Goal: Information Seeking & Learning: Learn about a topic

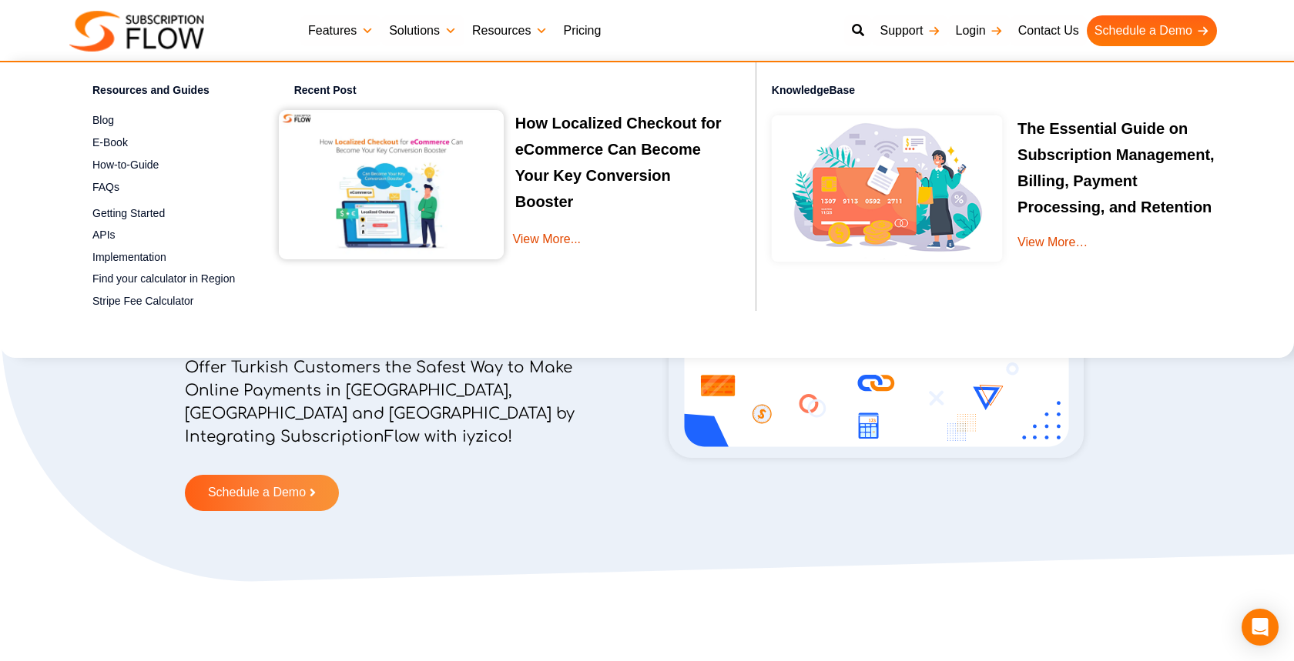
click at [594, 28] on link "Pricing" at bounding box center [581, 30] width 53 height 31
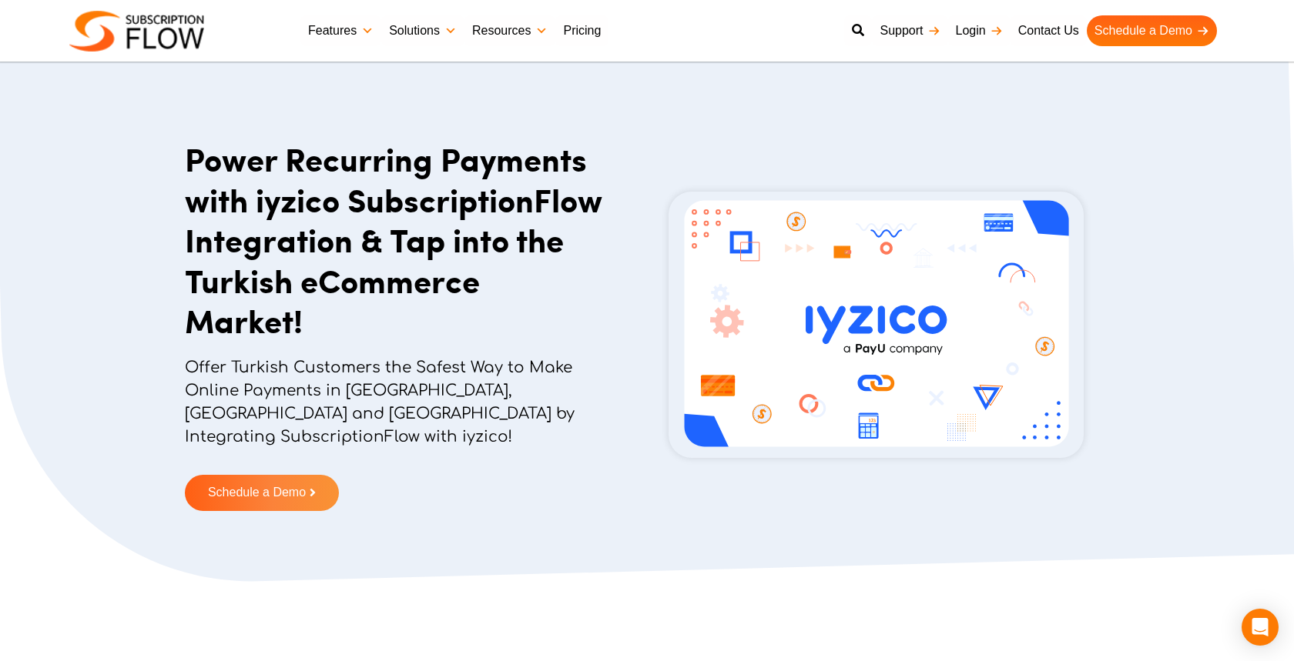
click at [414, 200] on h1 "Power Recurring Payments with iyzico SubscriptionFlow Integration & Tap into th…" at bounding box center [395, 240] width 420 height 203
click at [410, 242] on h1 "Power Recurring Payments with iyzico SubscriptionFlow Integration & Tap into th…" at bounding box center [395, 240] width 420 height 203
click at [406, 213] on h1 "Power Recurring Payments with iyzico SubscriptionFlow Integration & Tap into th…" at bounding box center [395, 240] width 420 height 203
click at [882, 333] on img at bounding box center [875, 325] width 415 height 266
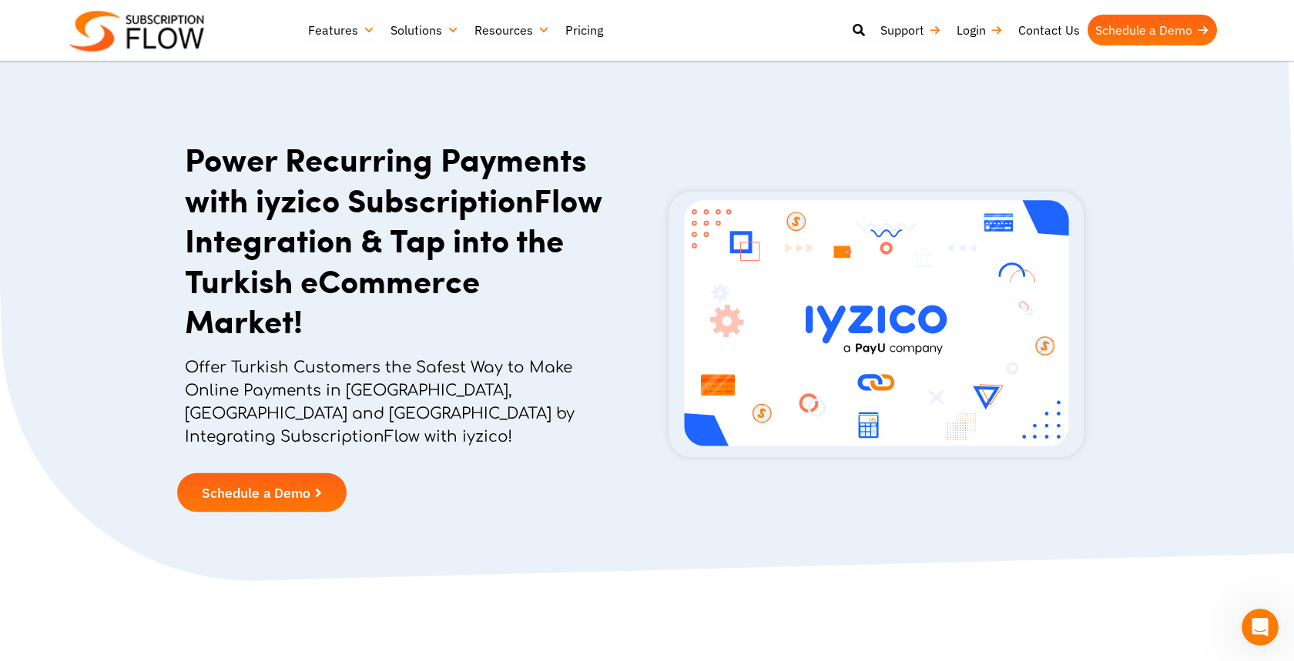
click at [321, 486] on span "Schedule a Demo" at bounding box center [262, 493] width 136 height 14
click at [360, 179] on h1 "Power Recurring Payments with iyzico SubscriptionFlow Integration & Tap into th…" at bounding box center [395, 240] width 420 height 203
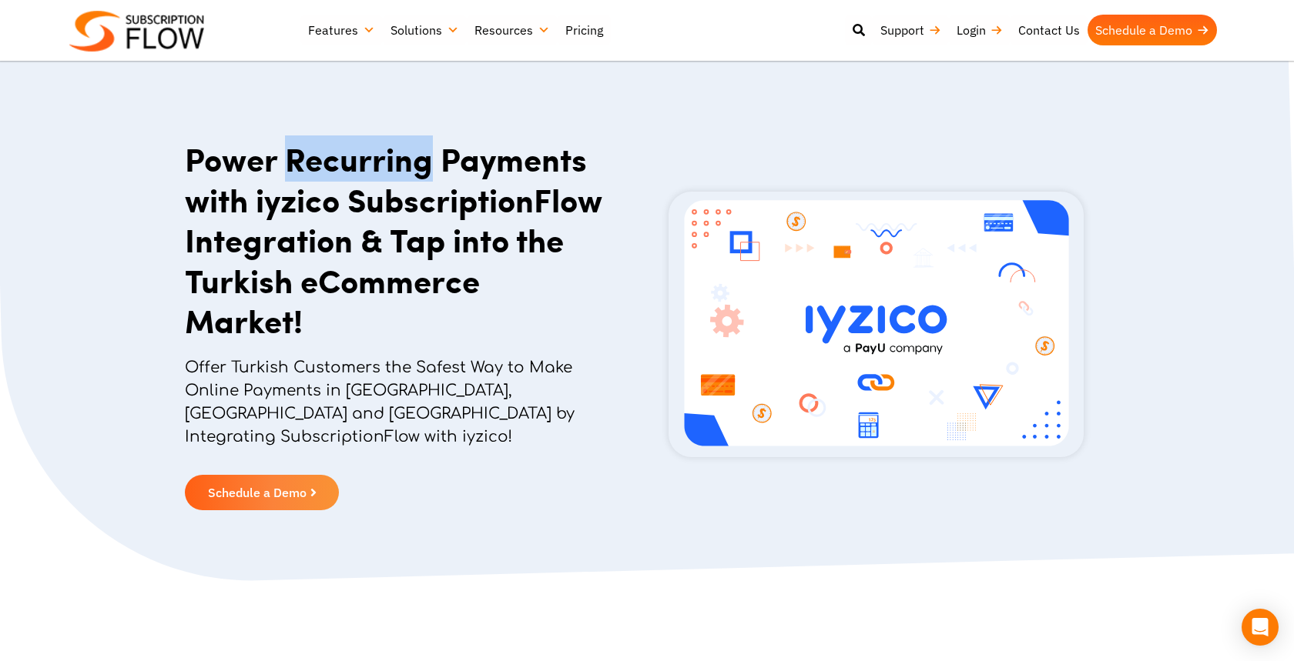
click at [360, 179] on h1 "Power Recurring Payments with iyzico SubscriptionFlow Integration & Tap into th…" at bounding box center [395, 240] width 420 height 203
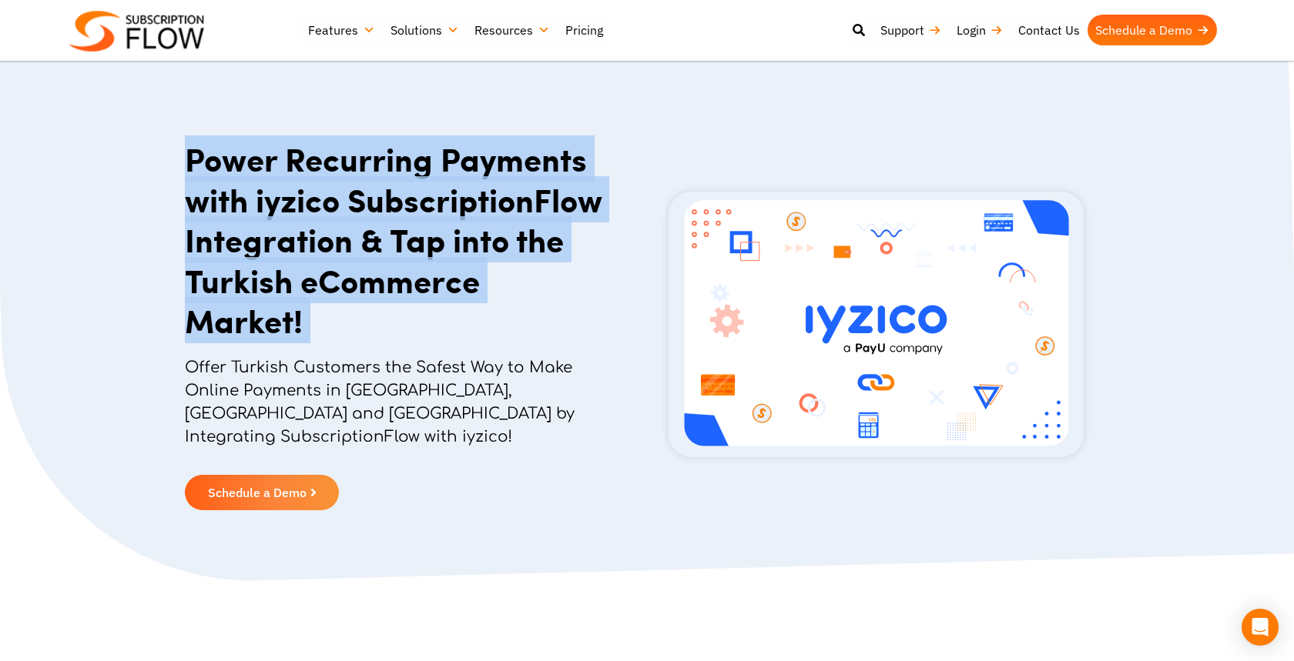
click at [360, 179] on h1 "Power Recurring Payments with iyzico SubscriptionFlow Integration & Tap into th…" at bounding box center [395, 240] width 420 height 203
copy div "Power Recurring Payments with iyzico SubscriptionFlow Integration & Tap into th…"
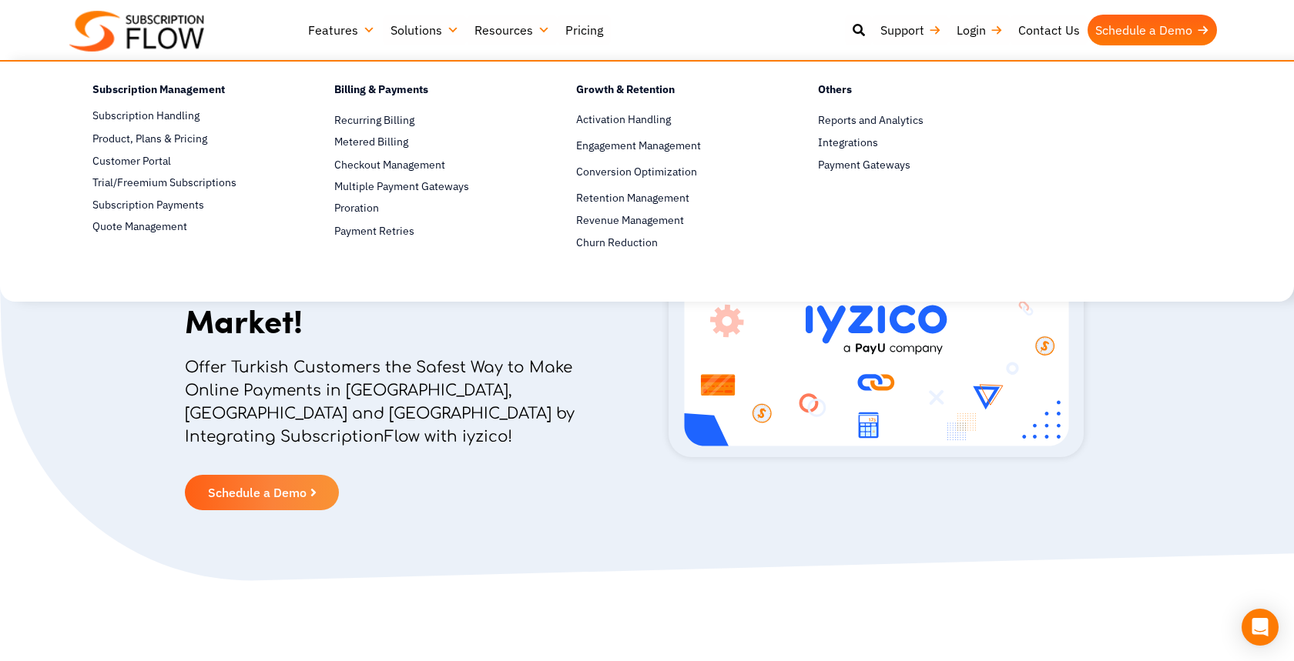
click at [458, 397] on p "Offer Turkish Customers the Safest Way to Make Online Payments in [GEOGRAPHIC_D…" at bounding box center [395, 411] width 420 height 108
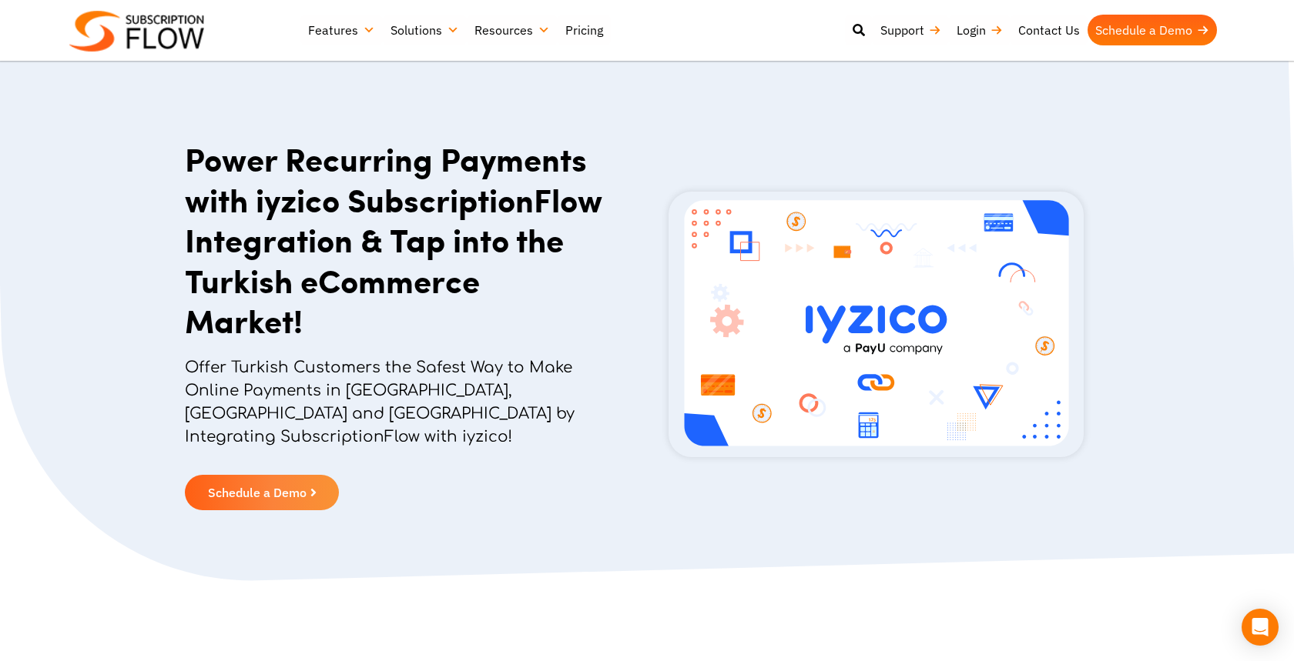
click at [352, 242] on h1 "Power Recurring Payments with iyzico SubscriptionFlow Integration & Tap into th…" at bounding box center [395, 240] width 420 height 203
click at [369, 293] on h1 "Power Recurring Payments with iyzico SubscriptionFlow Integration & Tap into th…" at bounding box center [395, 240] width 420 height 203
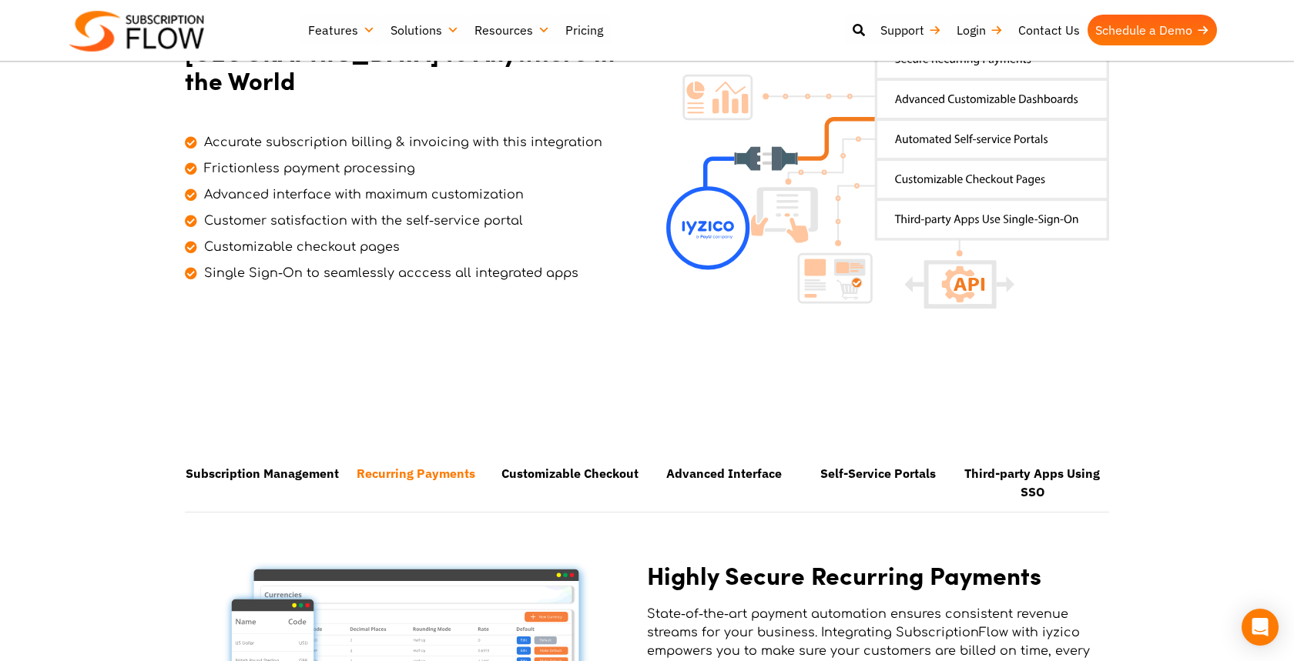
scroll to position [1008, 0]
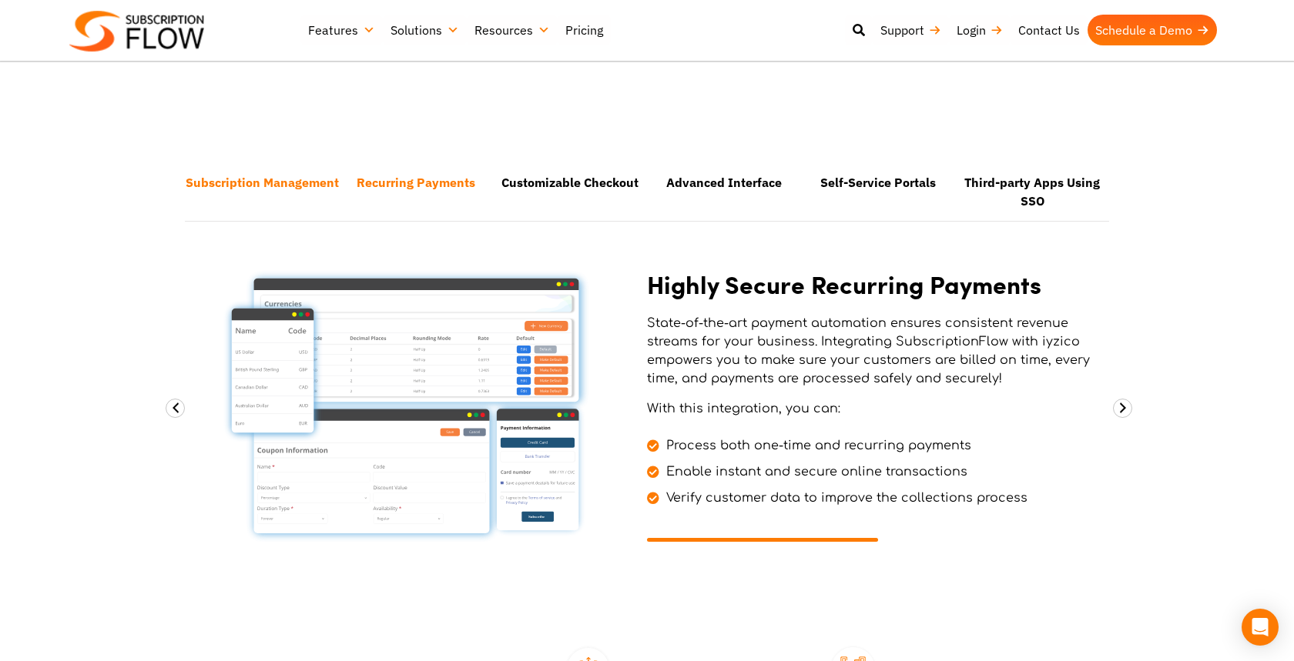
click at [248, 164] on li "Subscription Management" at bounding box center [262, 191] width 154 height 55
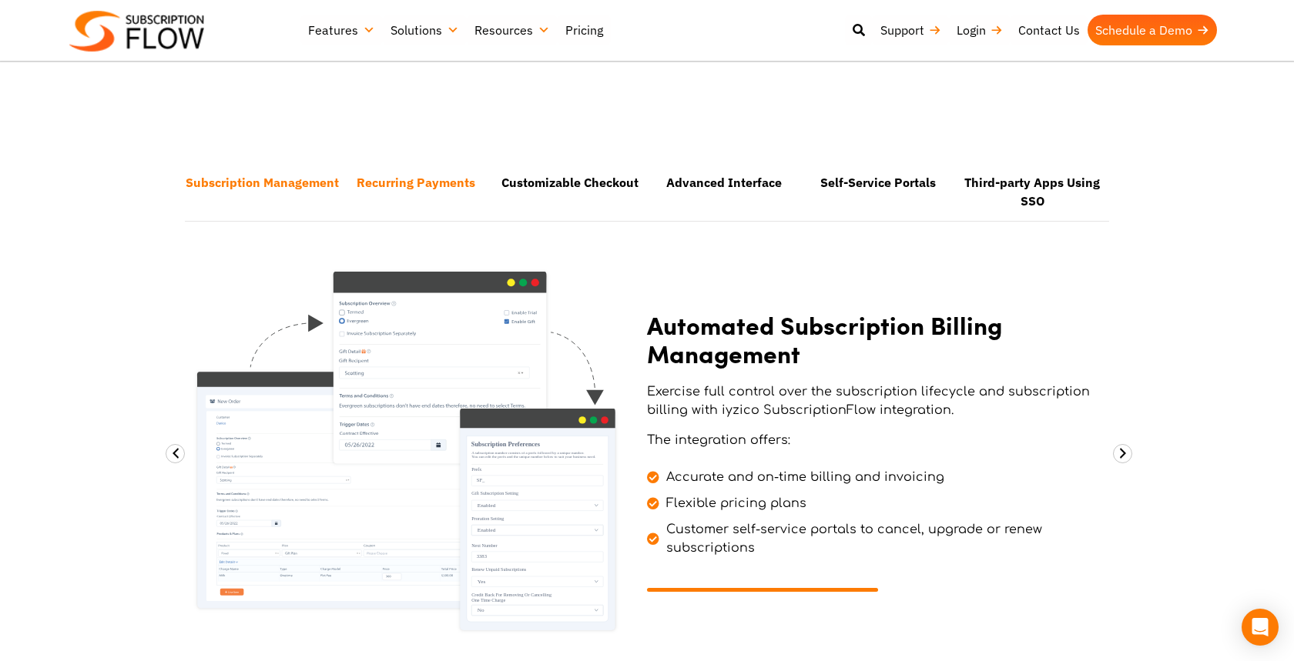
click at [393, 164] on li "Recurring Payments" at bounding box center [416, 191] width 154 height 55
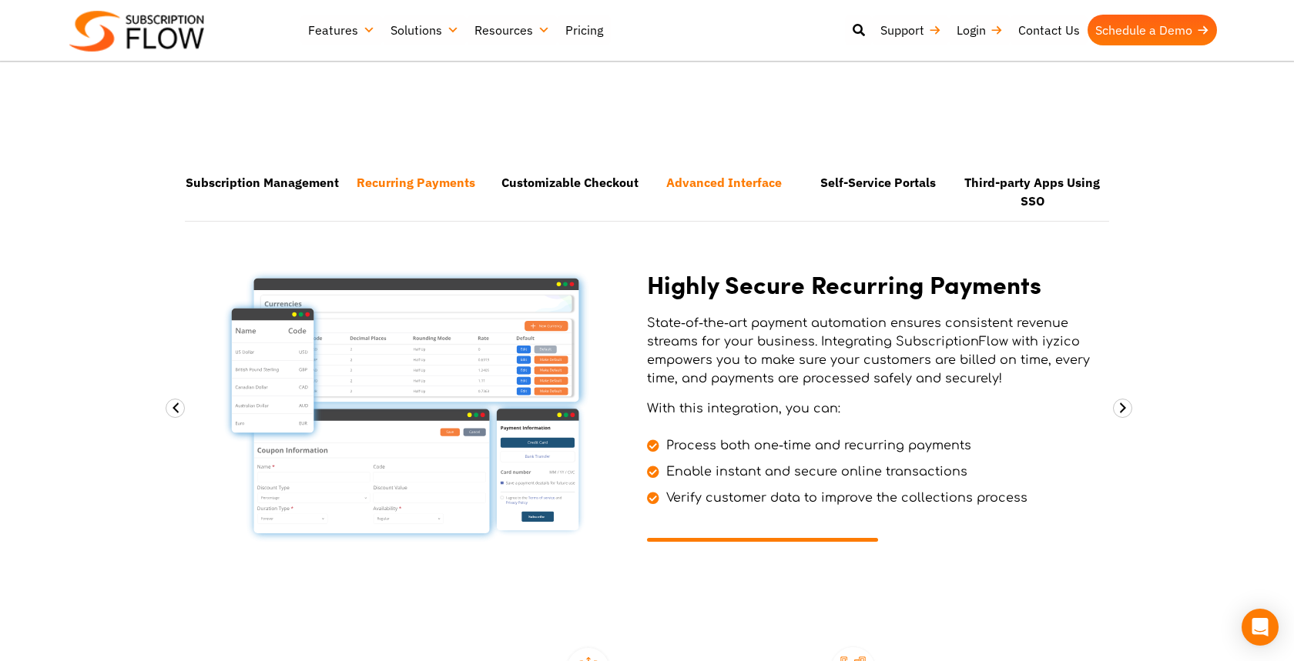
click at [730, 166] on li "Advanced Interface" at bounding box center [724, 191] width 154 height 55
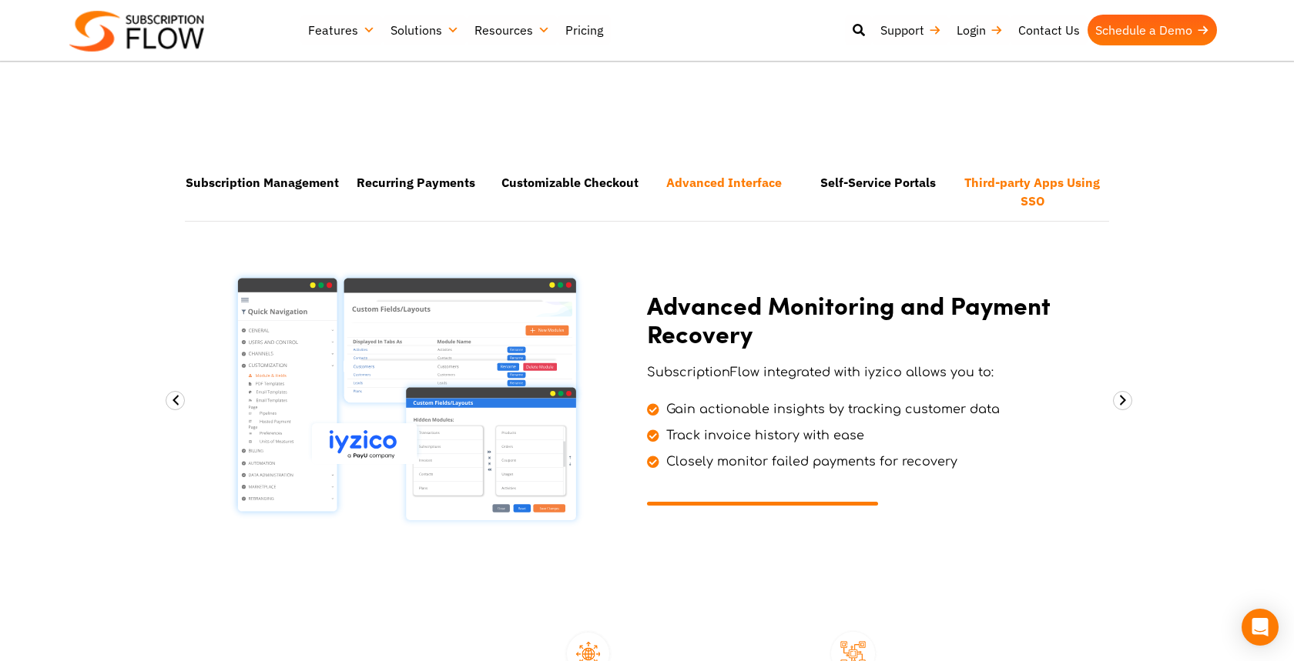
click at [982, 166] on li "Third-party Apps Using SSO" at bounding box center [1032, 191] width 154 height 55
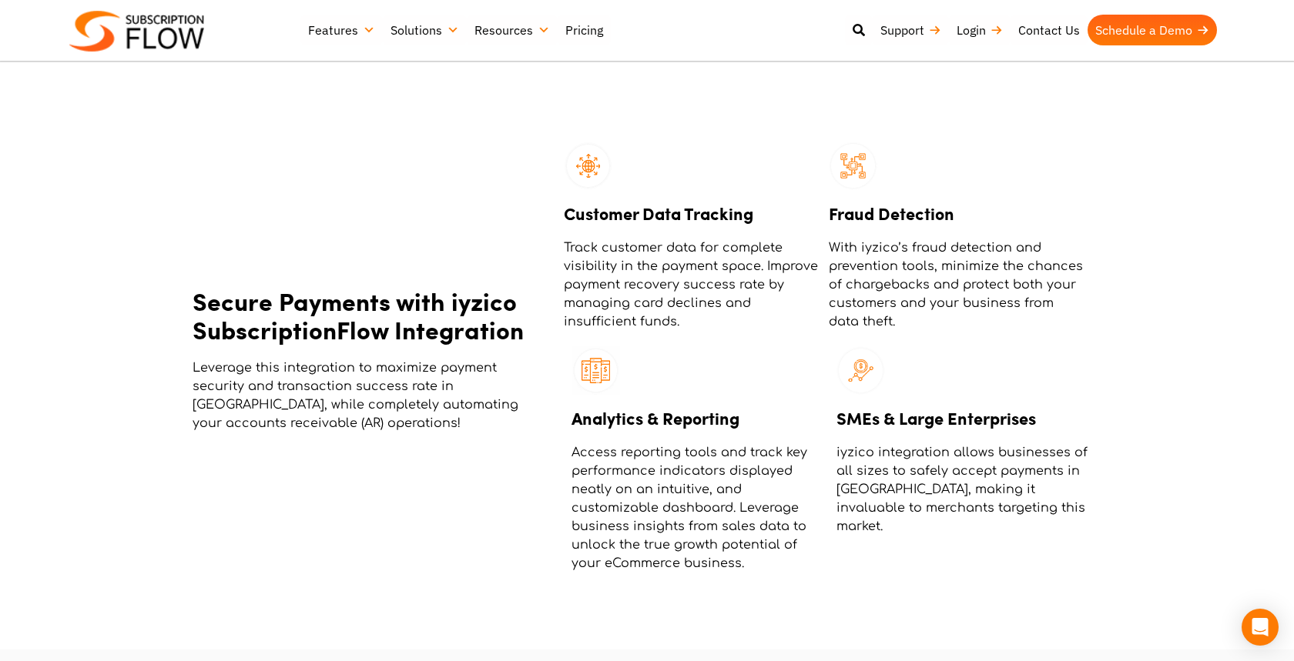
scroll to position [1493, 0]
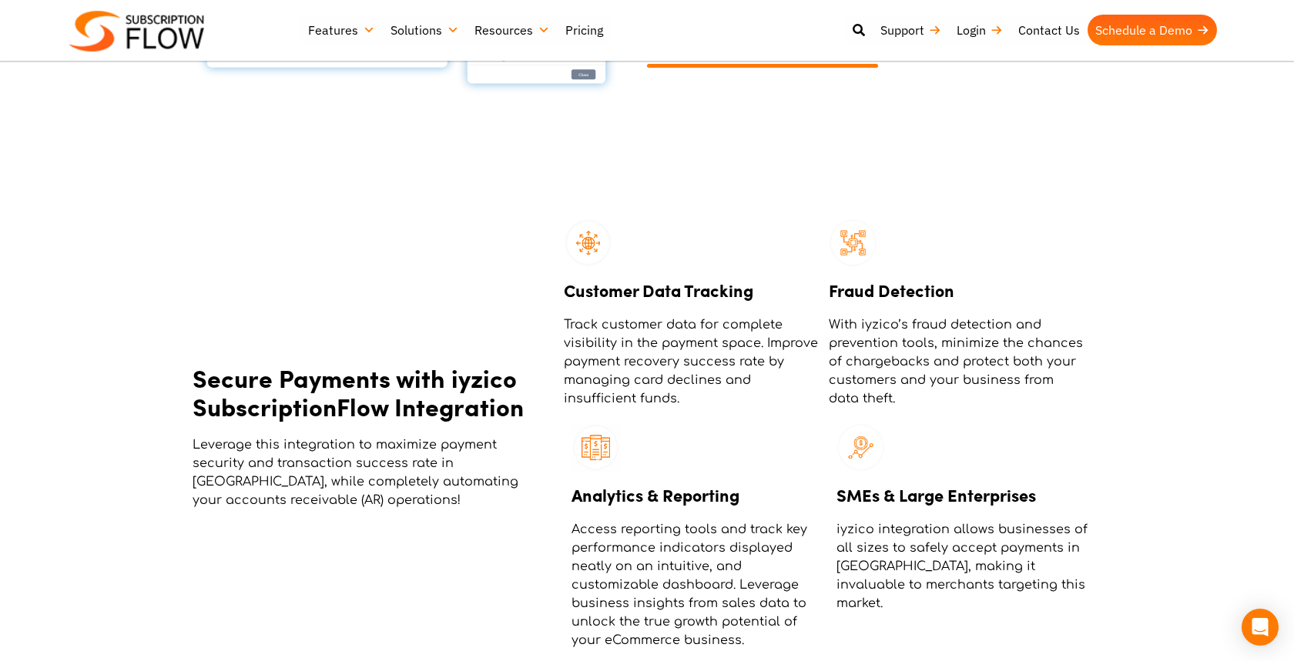
click at [188, 36] on img at bounding box center [136, 31] width 135 height 41
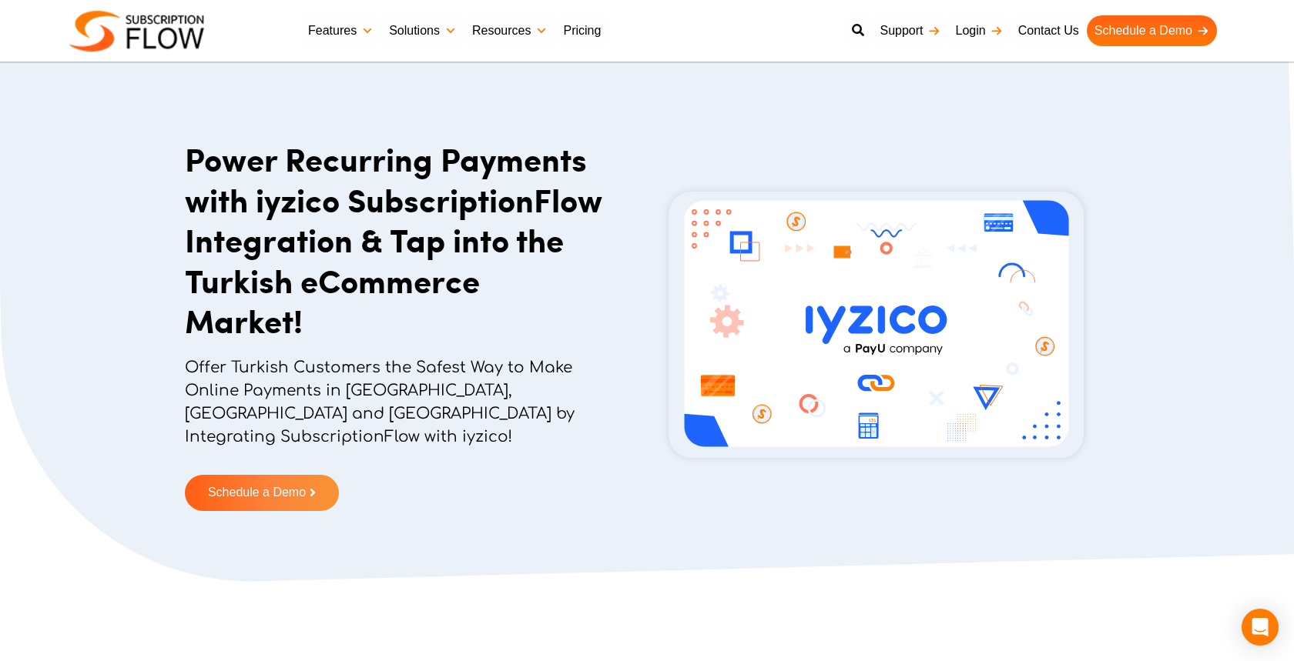
click at [365, 234] on h1 "Power Recurring Payments with iyzico SubscriptionFlow Integration & Tap into th…" at bounding box center [395, 240] width 420 height 203
click at [354, 255] on h1 "Power Recurring Payments with iyzico SubscriptionFlow Integration & Tap into th…" at bounding box center [395, 240] width 420 height 203
click at [444, 364] on p "Offer Turkish Customers the Safest Way to Make Online Payments in Turkey, Europ…" at bounding box center [395, 411] width 420 height 108
click at [568, 34] on link "Pricing" at bounding box center [581, 30] width 53 height 31
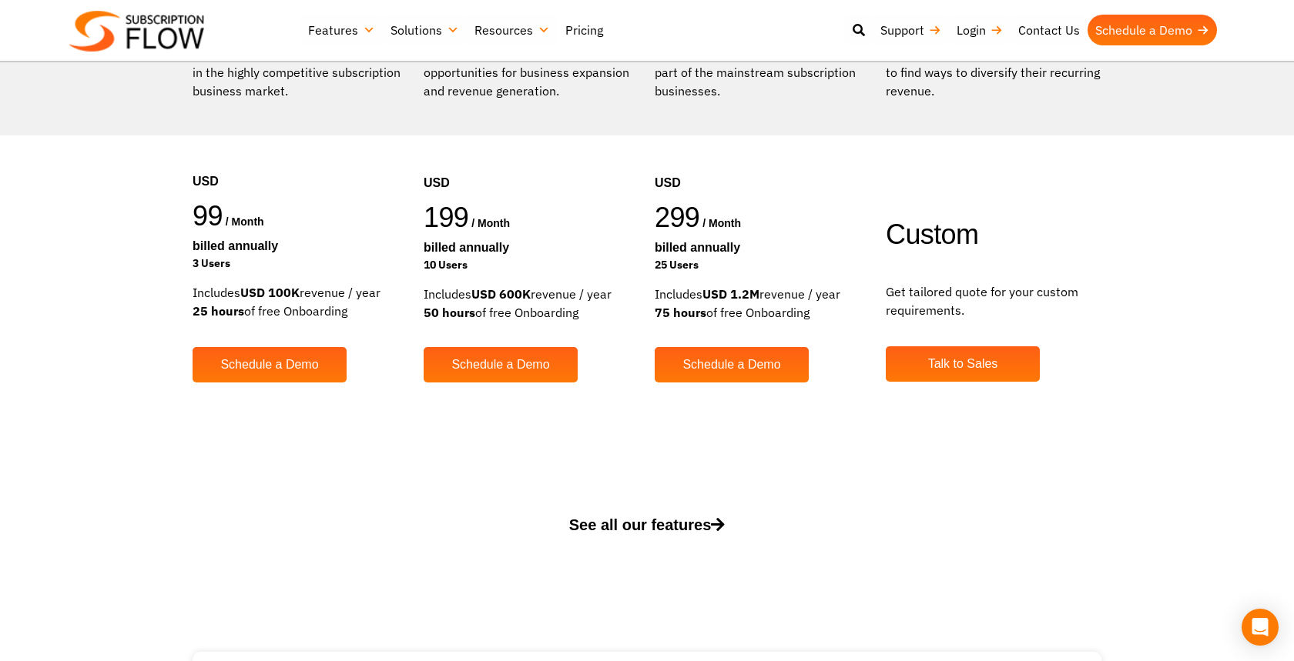
scroll to position [381, 0]
